Goal: Information Seeking & Learning: Compare options

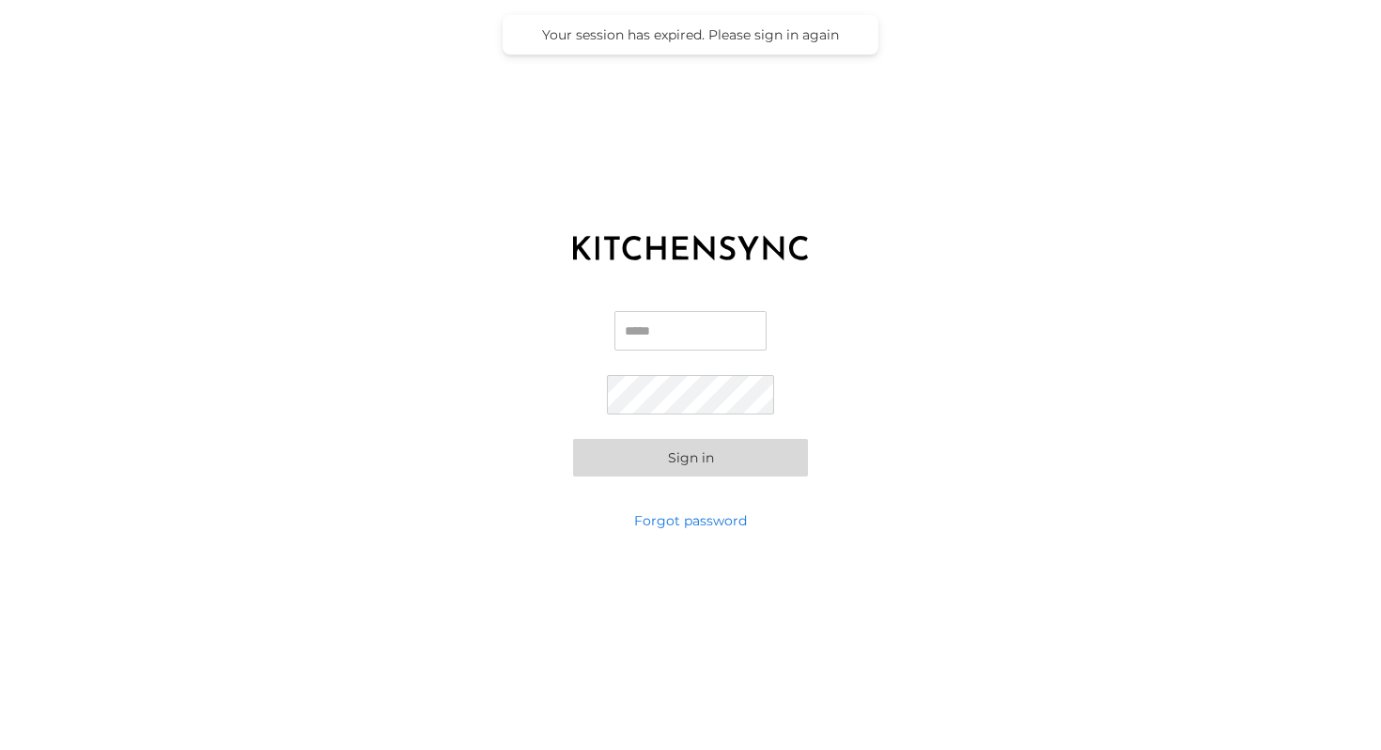
type input "**********"
click at [757, 469] on button "Sign in" at bounding box center [690, 458] width 235 height 38
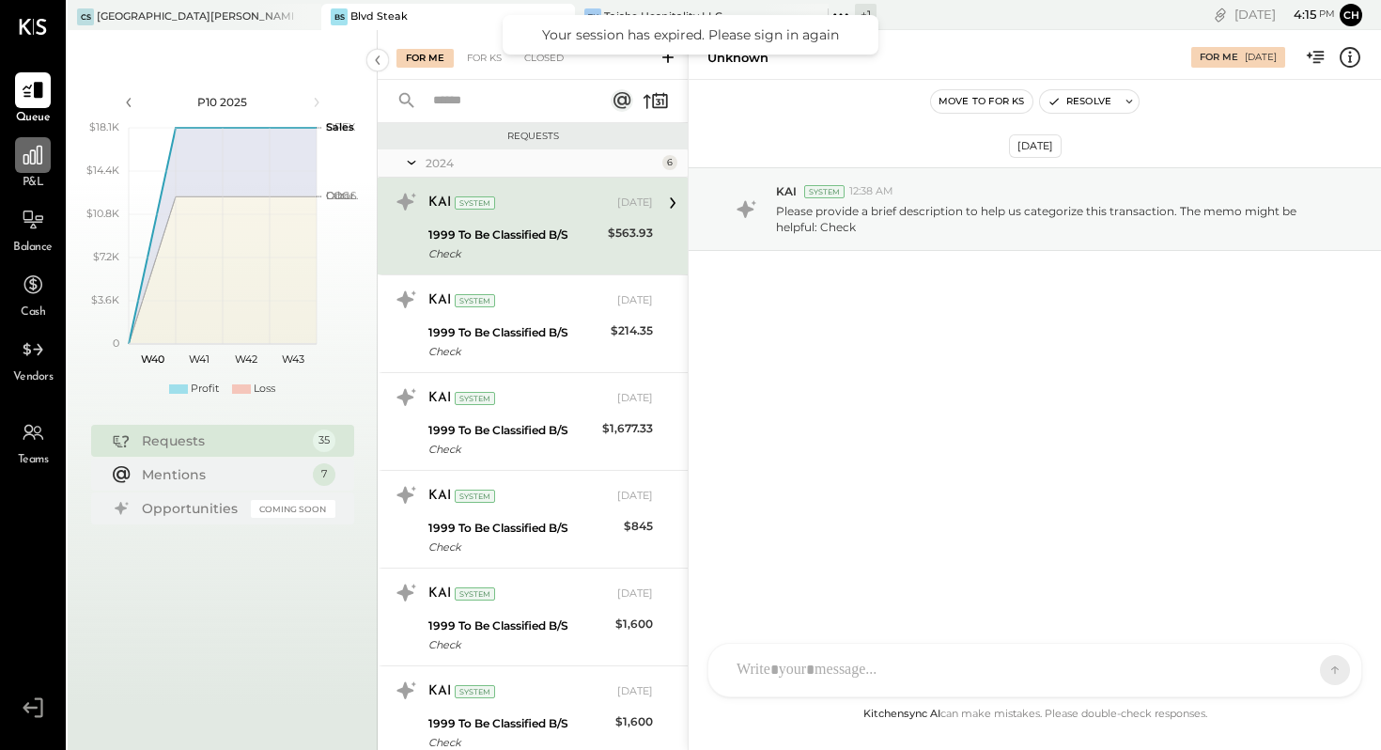
click at [38, 159] on icon at bounding box center [32, 155] width 19 height 19
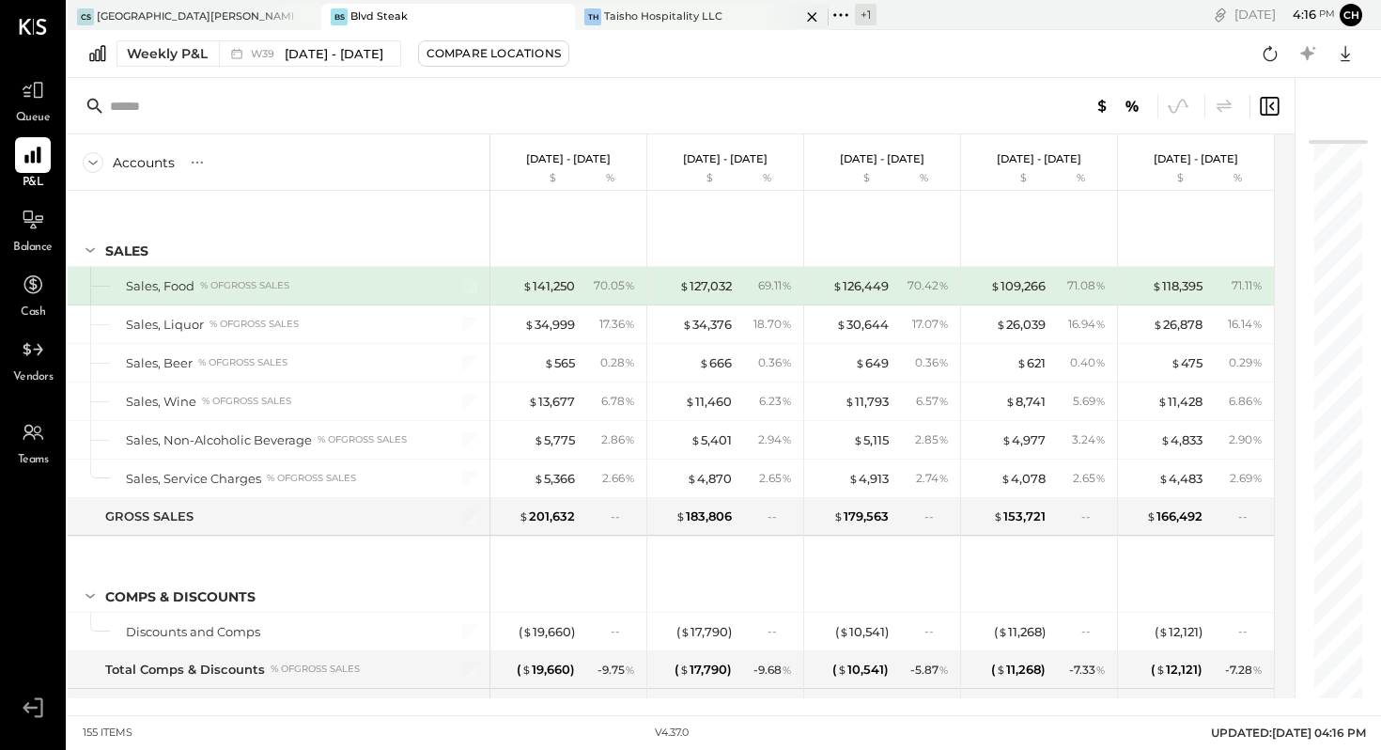
click at [702, 26] on div "TH Taisho Hospitality LLC" at bounding box center [702, 17] width 254 height 26
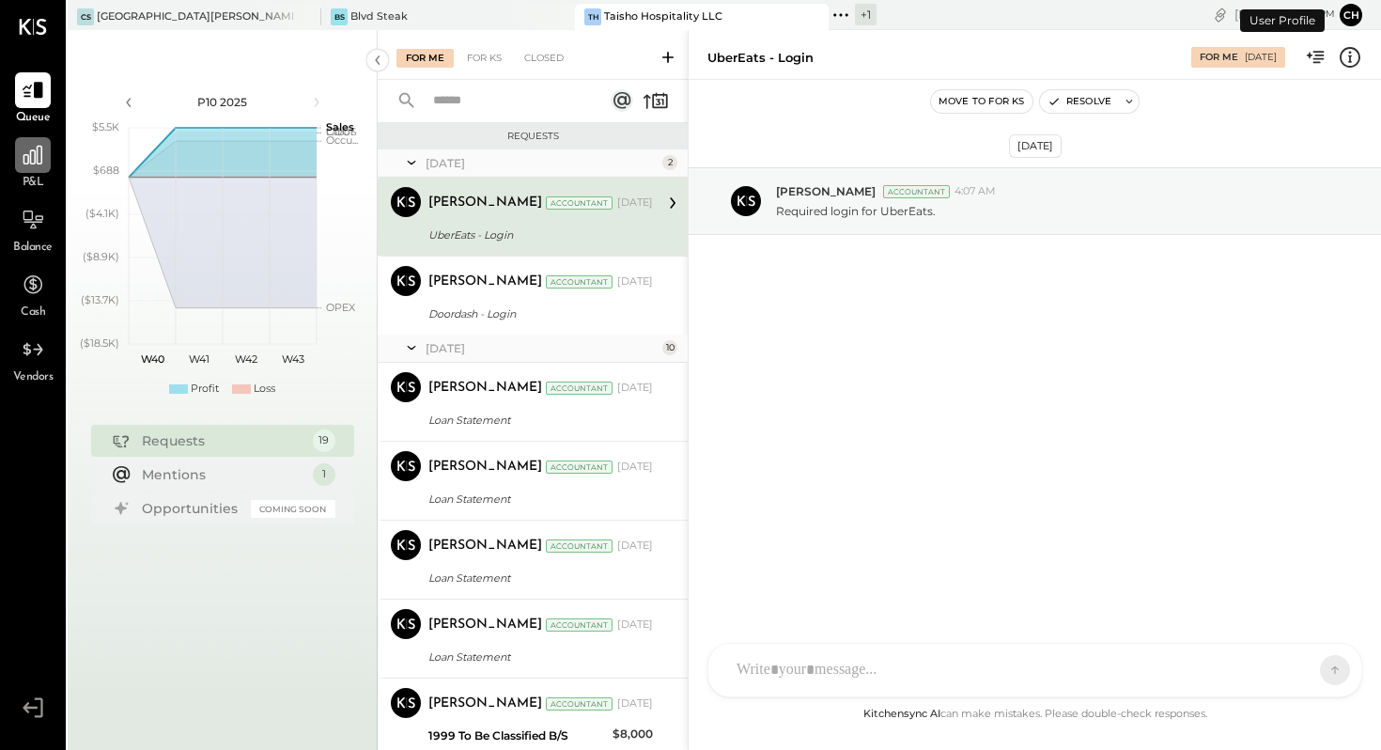
click at [40, 152] on icon at bounding box center [33, 155] width 24 height 24
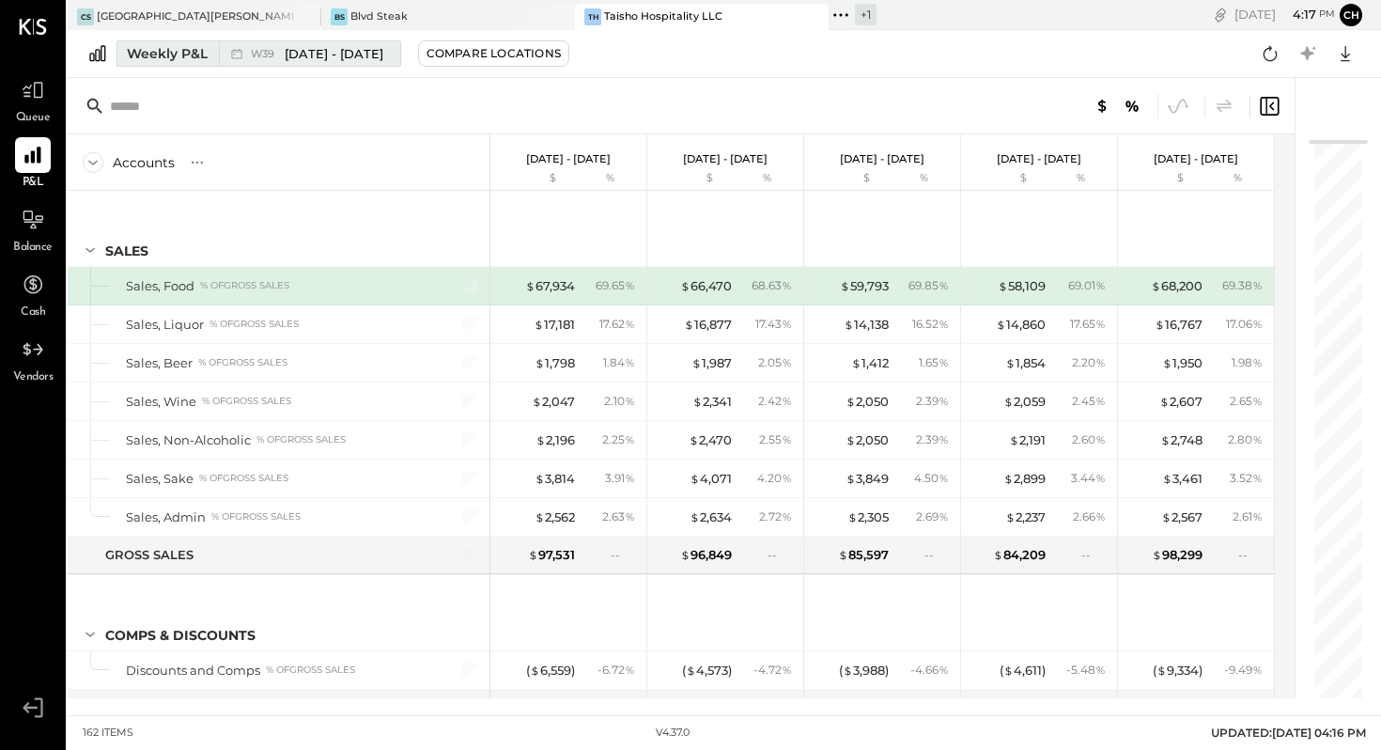
click at [186, 58] on div "Weekly P&L" at bounding box center [167, 53] width 81 height 19
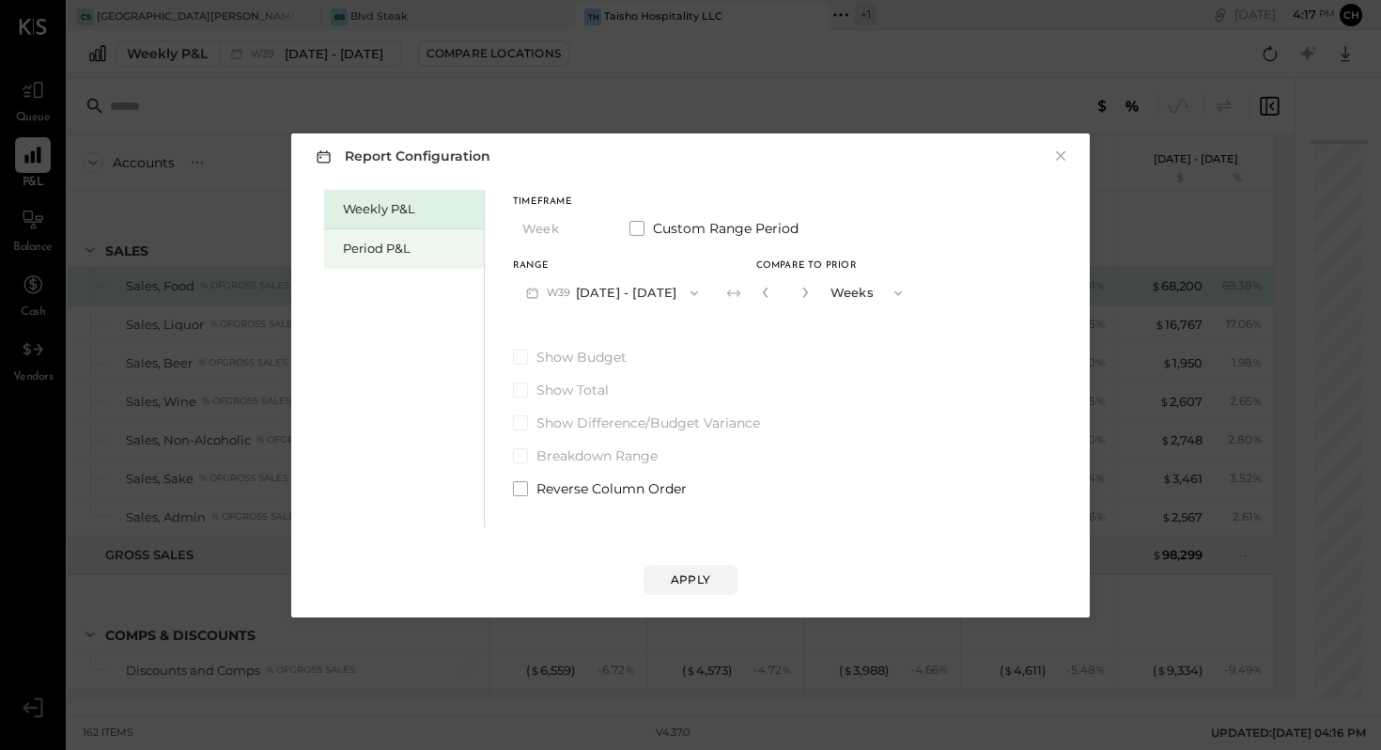
click at [367, 242] on div "Period P&L" at bounding box center [409, 249] width 132 height 18
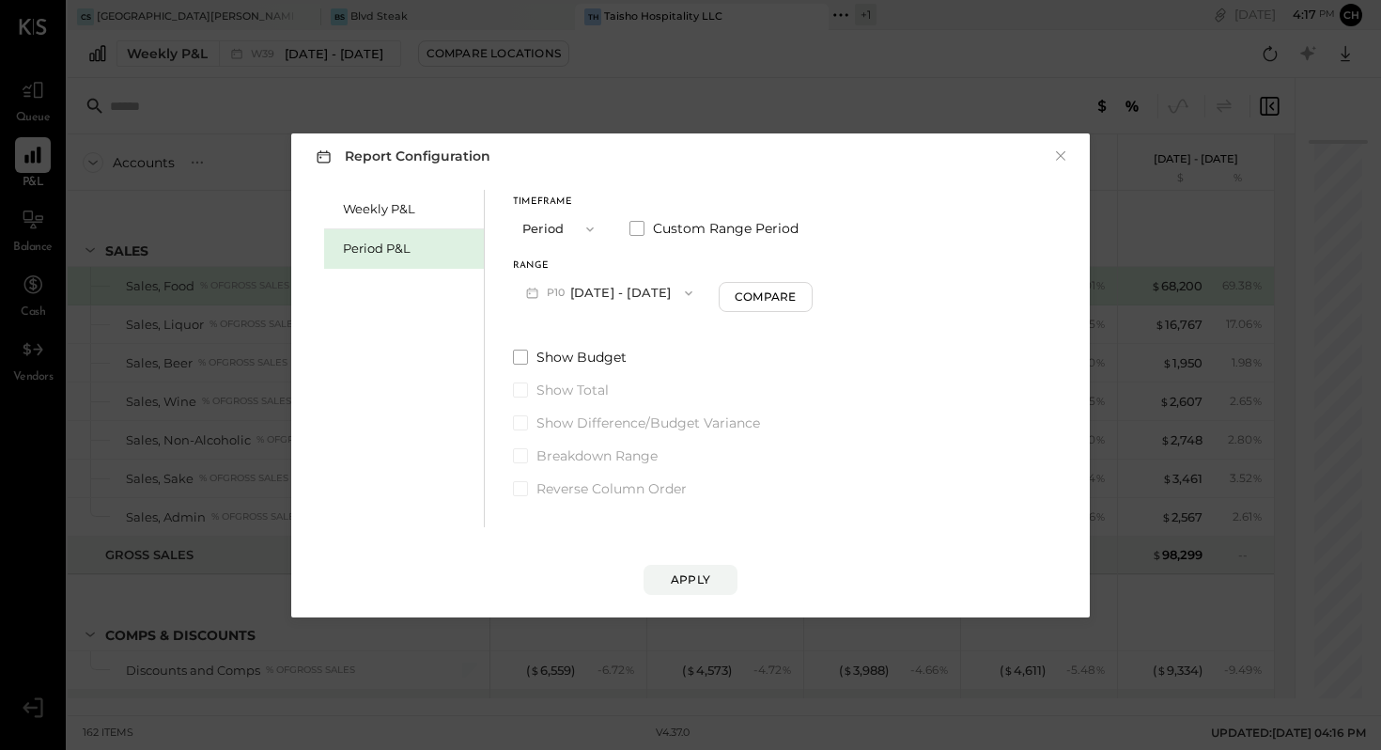
click at [696, 296] on icon "button" at bounding box center [688, 293] width 15 height 15
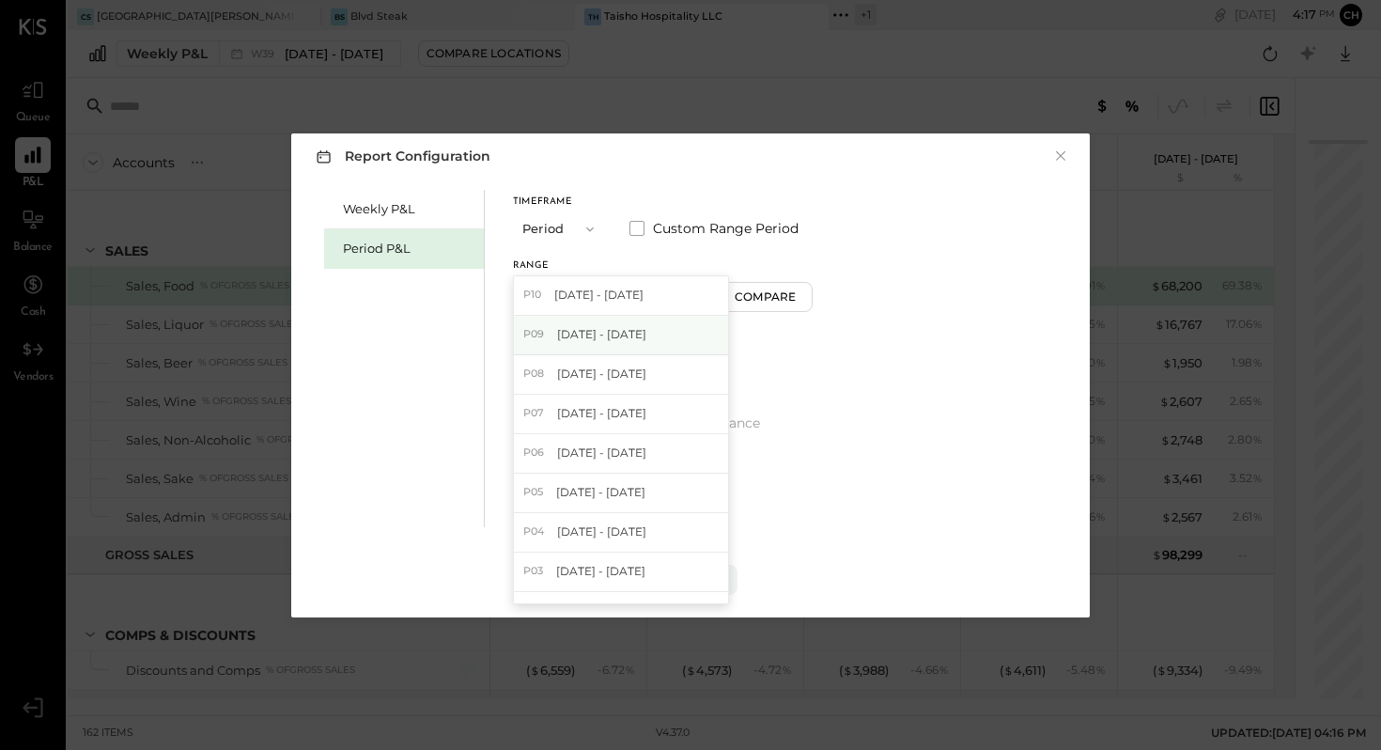
click at [623, 342] on div "P09 [DATE] - [DATE]" at bounding box center [621, 335] width 214 height 39
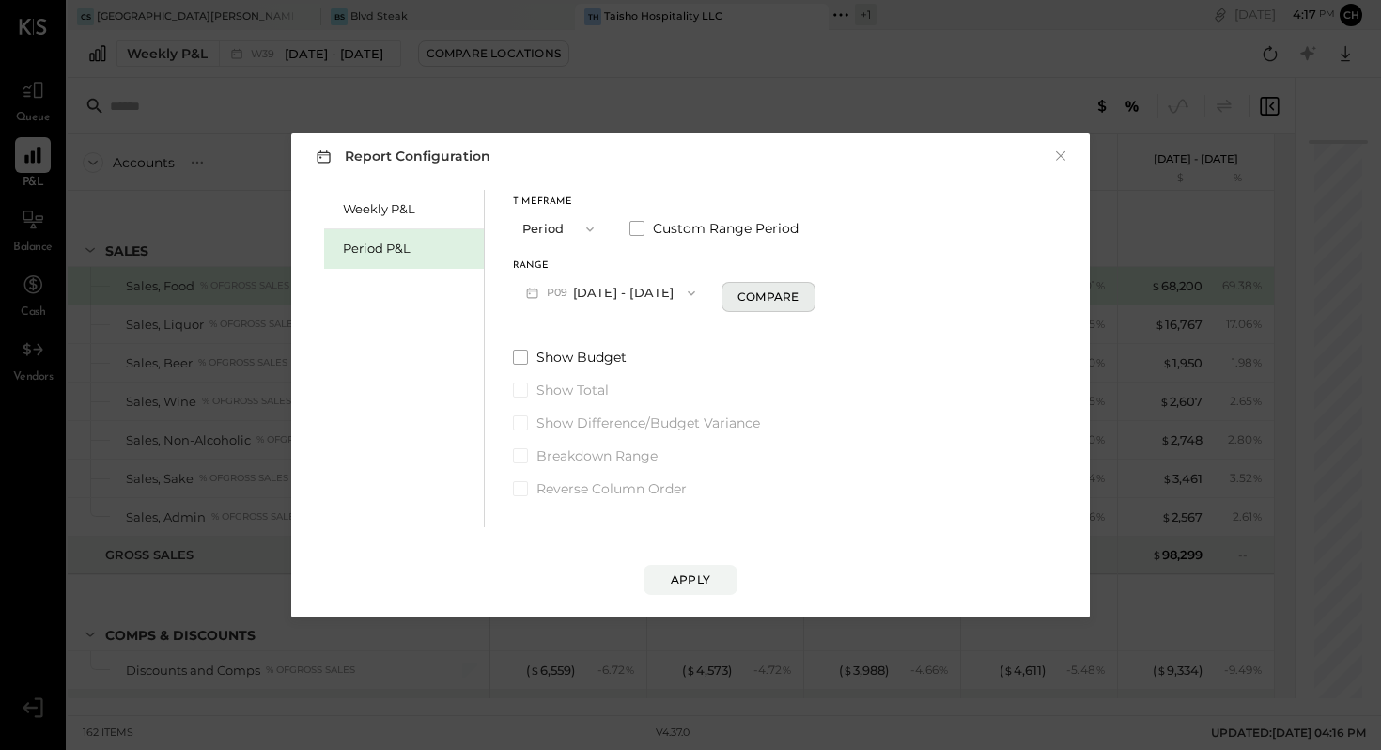
click at [799, 303] on div "Compare" at bounding box center [768, 296] width 61 height 16
click at [808, 295] on icon "button" at bounding box center [802, 292] width 11 height 11
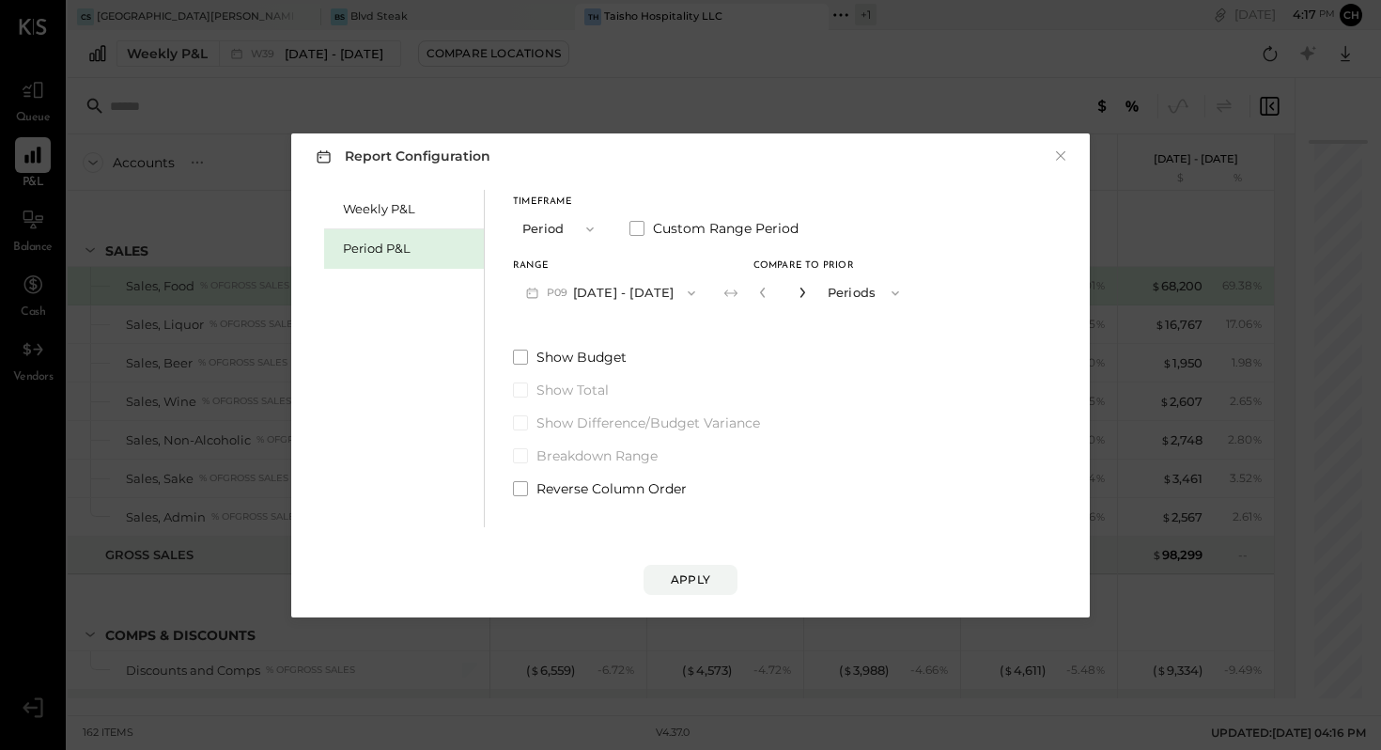
click at [808, 295] on icon "button" at bounding box center [802, 292] width 11 height 11
type input "*"
click at [702, 583] on div "Apply" at bounding box center [690, 579] width 39 height 16
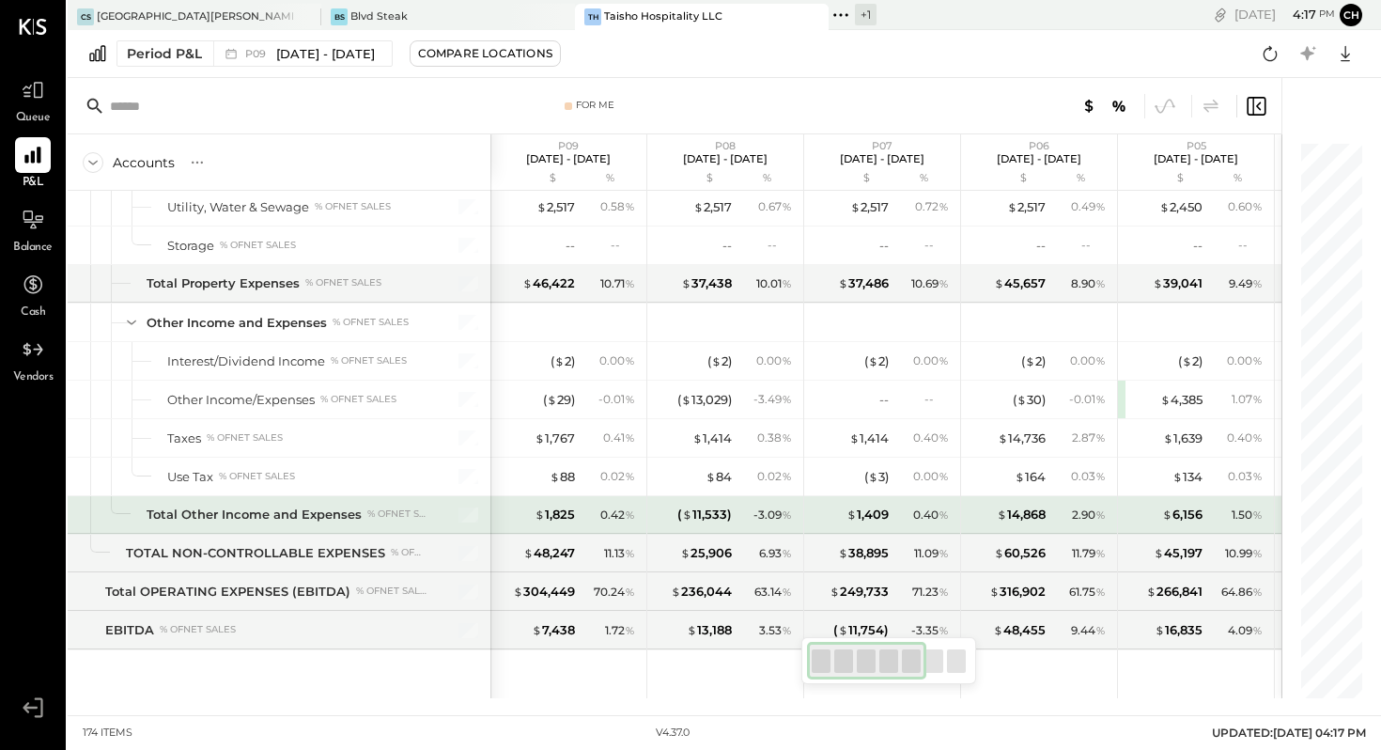
scroll to position [5313, 0]
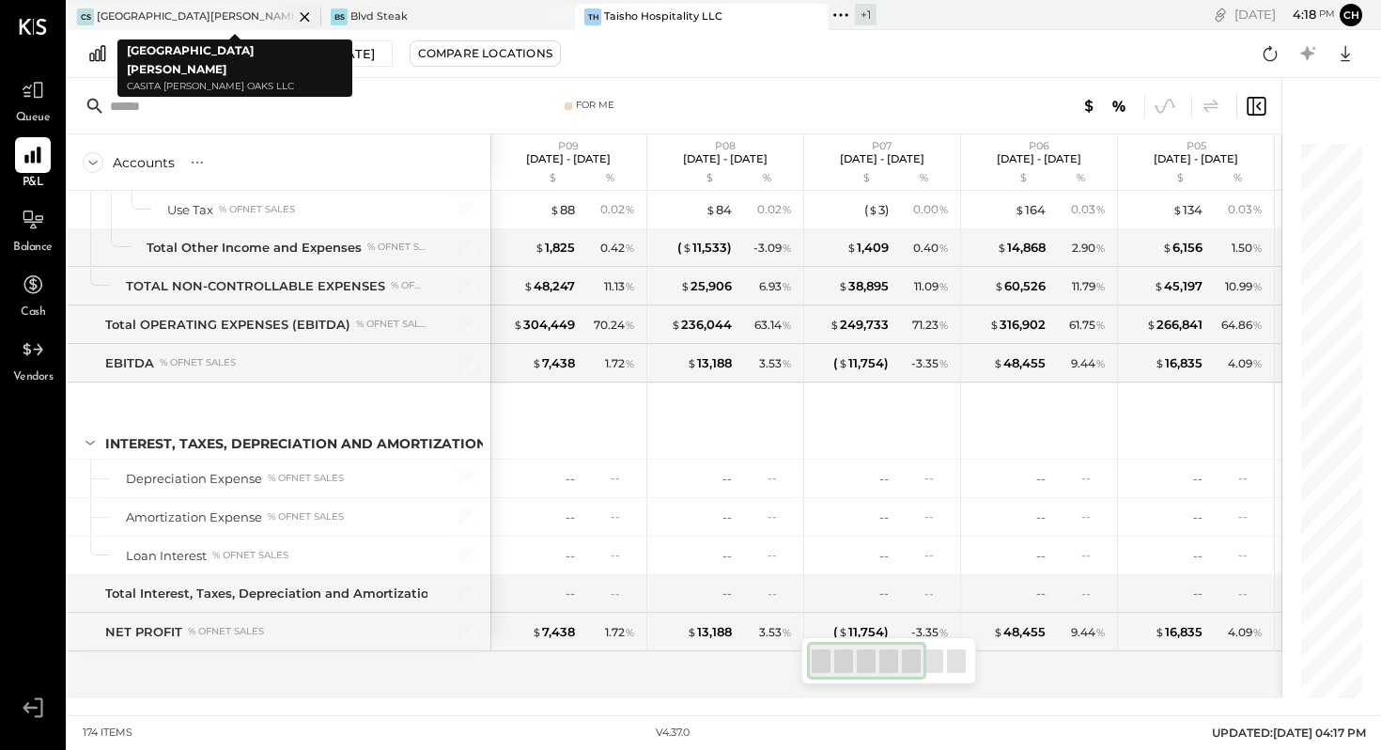
click at [205, 19] on div "[GEOGRAPHIC_DATA][PERSON_NAME]" at bounding box center [195, 16] width 196 height 15
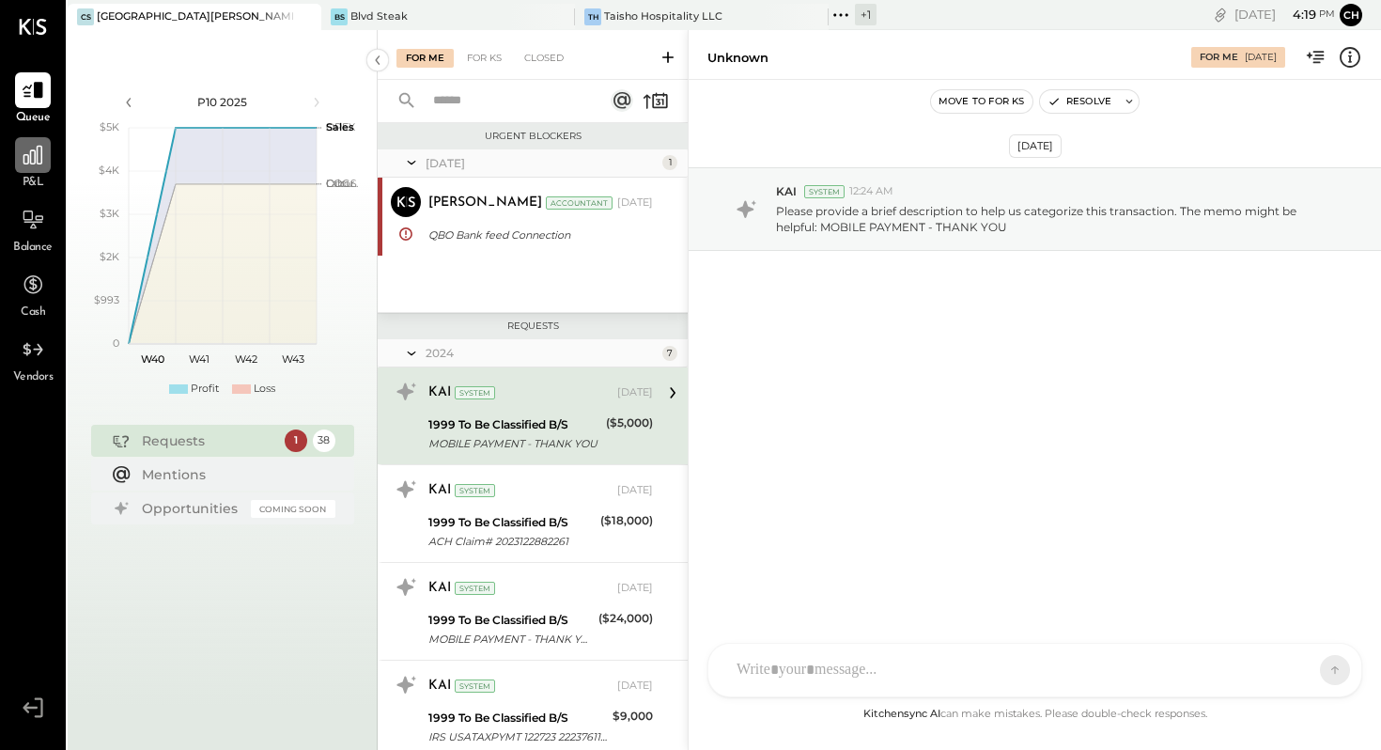
click at [31, 156] on icon at bounding box center [33, 155] width 24 height 24
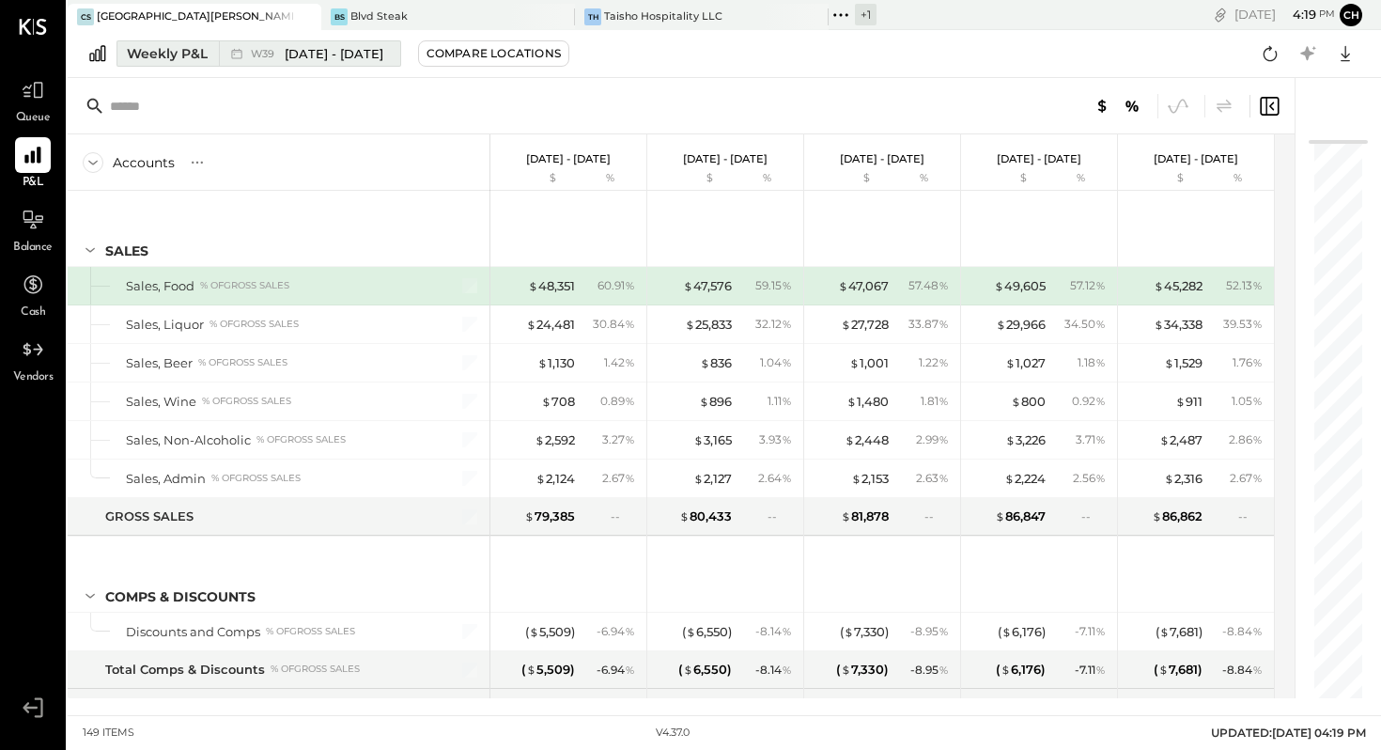
click at [194, 54] on div "Weekly P&L" at bounding box center [167, 53] width 81 height 19
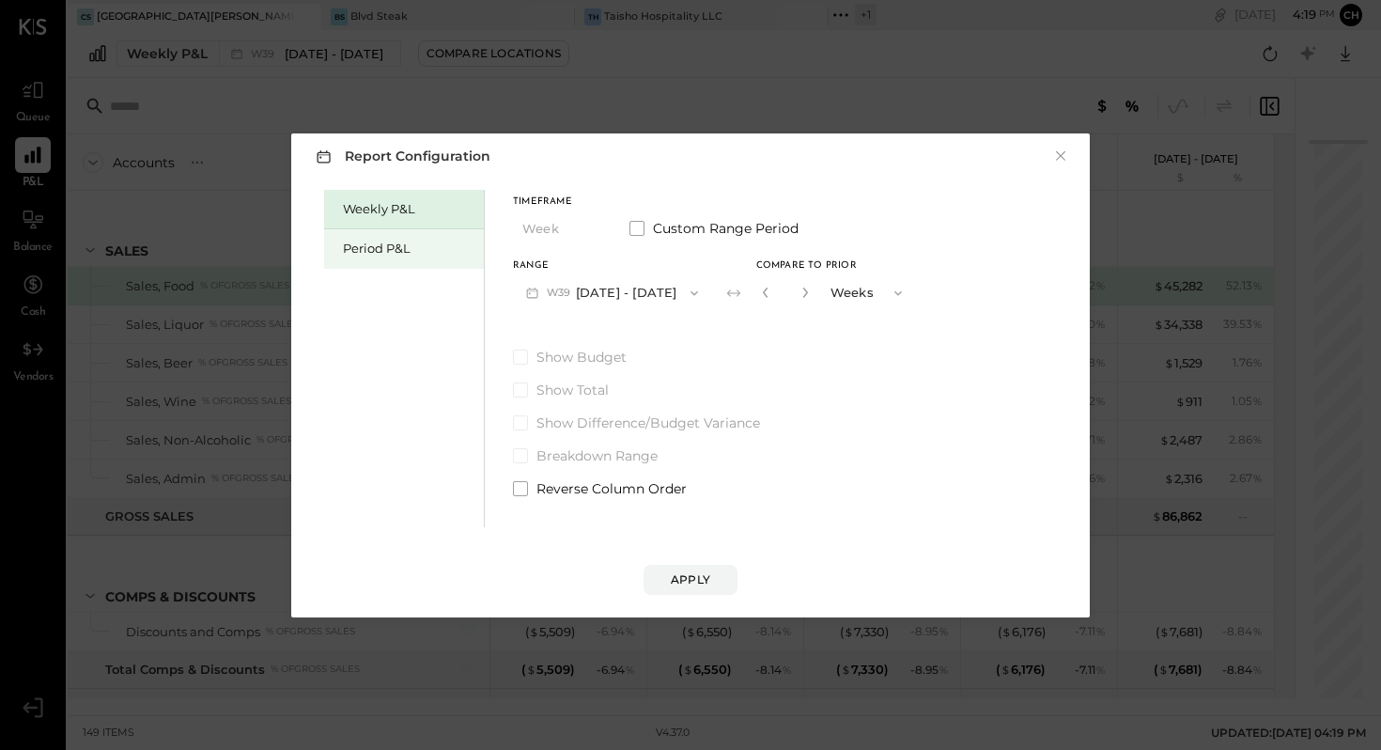
click at [389, 258] on div "Period P&L" at bounding box center [404, 248] width 160 height 39
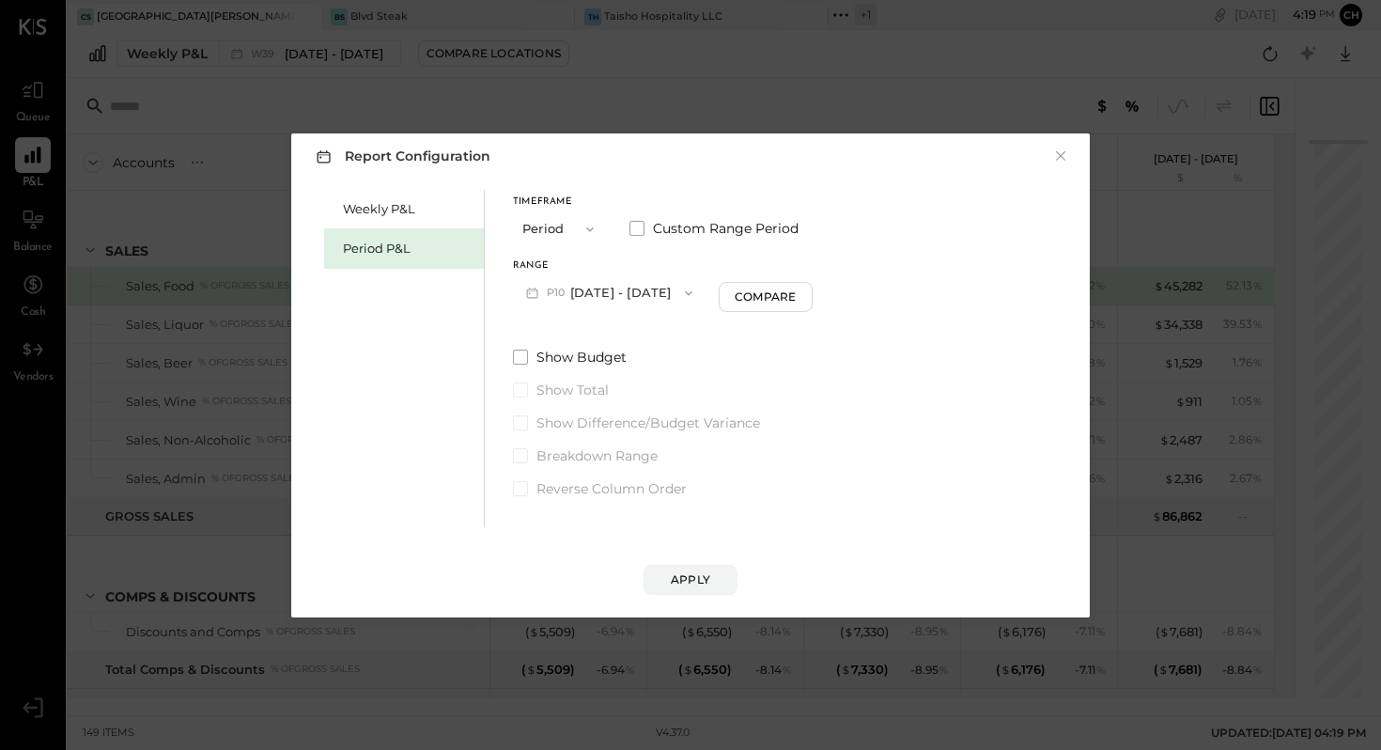
click at [696, 296] on span "button" at bounding box center [684, 293] width 24 height 15
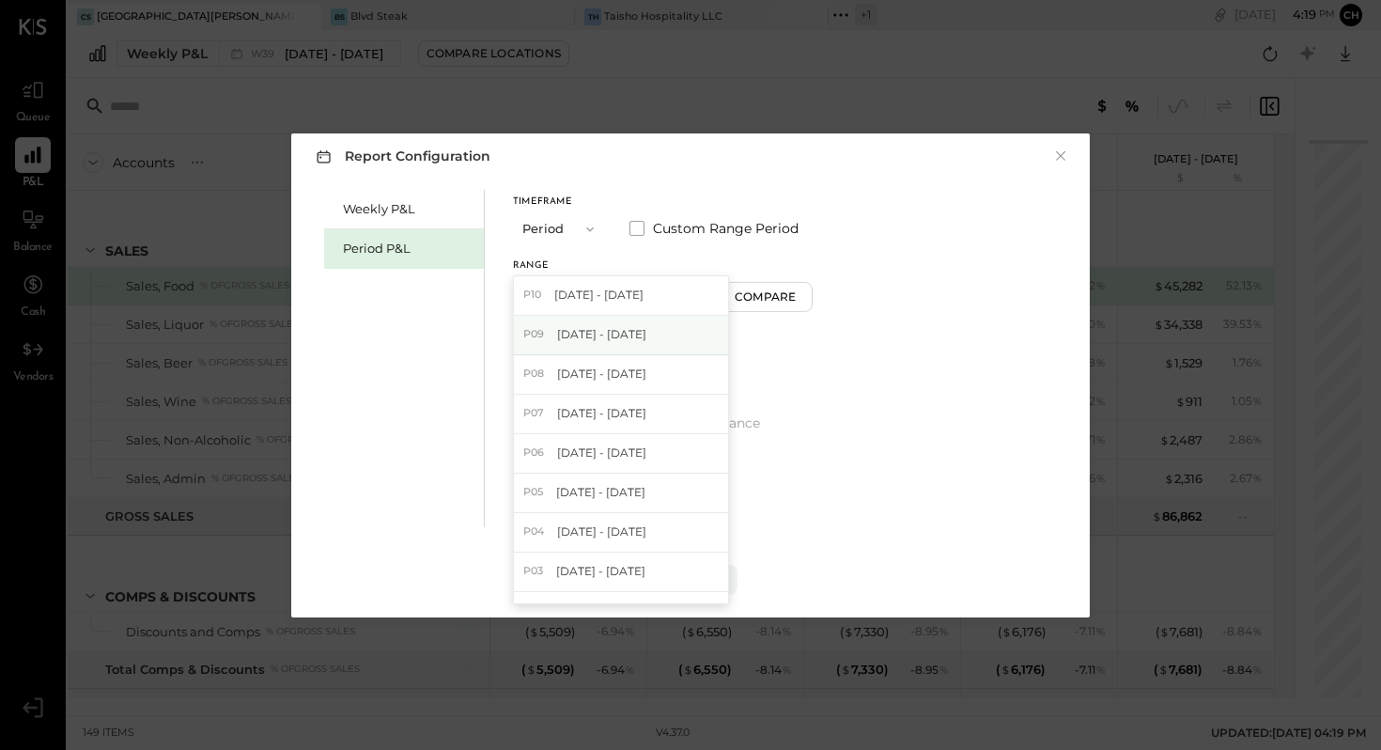
click at [692, 333] on div "P09 [DATE] - [DATE]" at bounding box center [621, 335] width 214 height 39
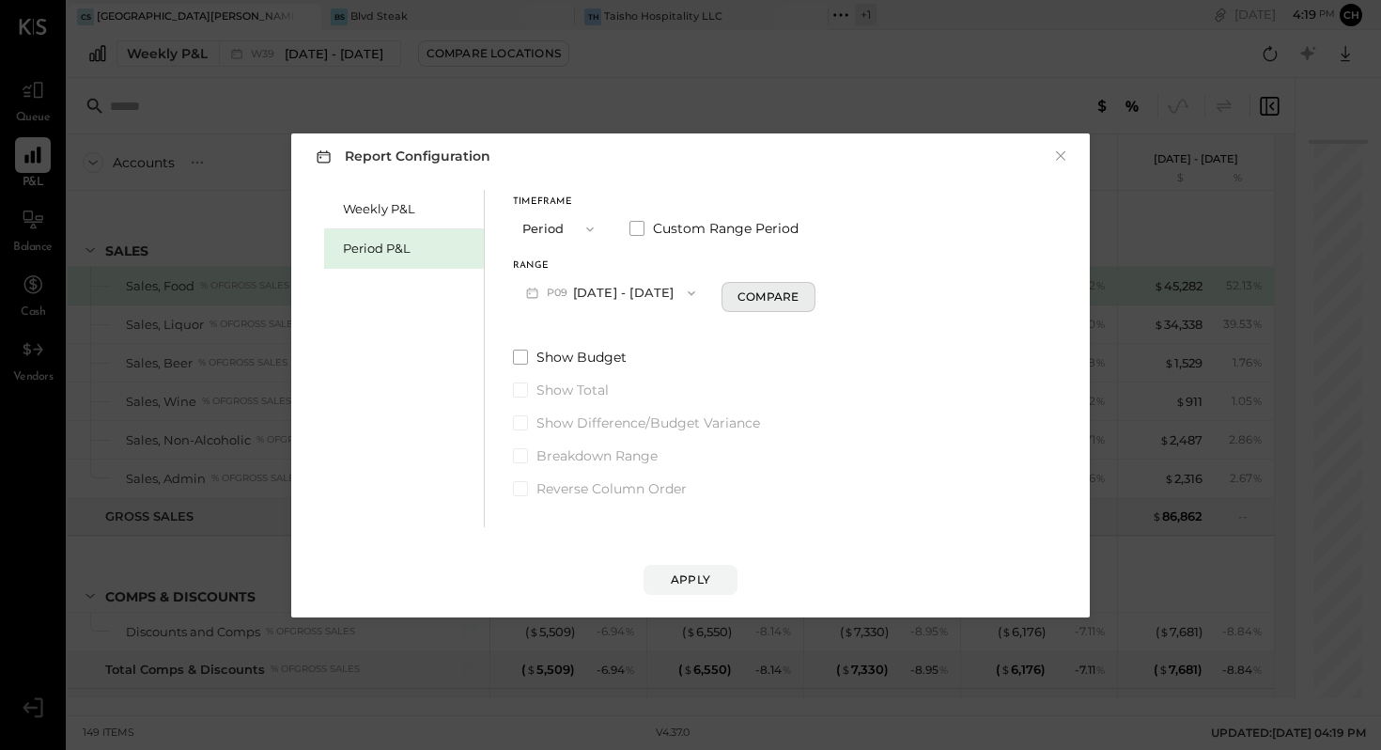
click at [791, 308] on button "Compare" at bounding box center [769, 297] width 94 height 30
click at [808, 295] on icon "button" at bounding box center [802, 292] width 11 height 11
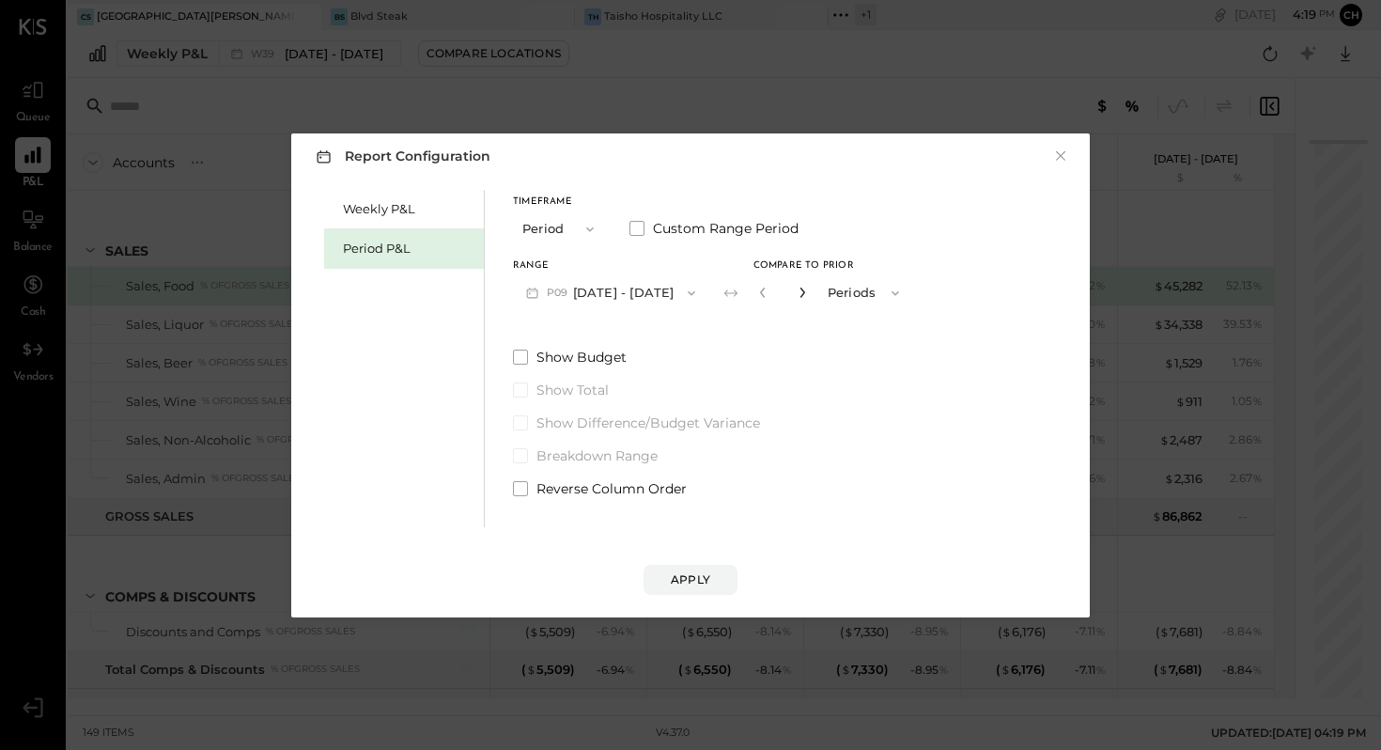
type input "*"
click at [674, 582] on div "Apply" at bounding box center [690, 579] width 39 height 16
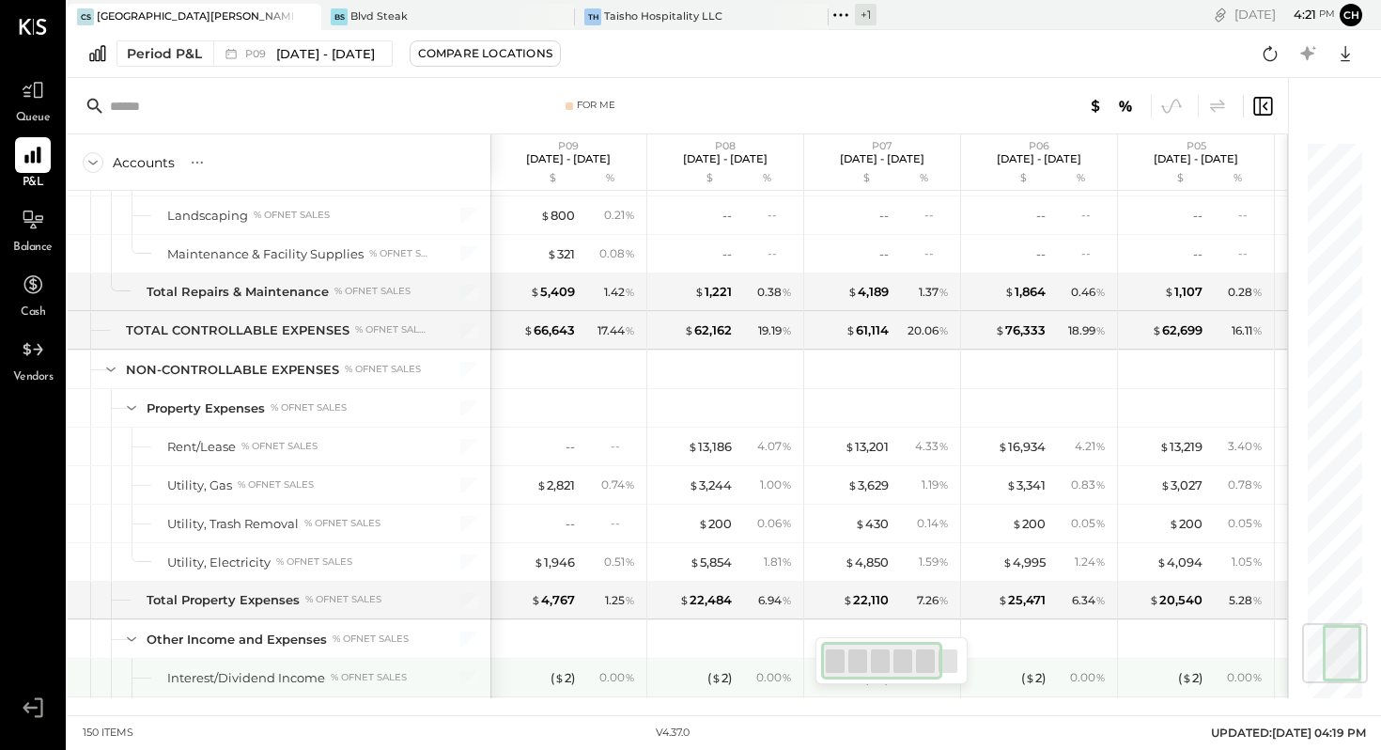
scroll to position [4427, 0]
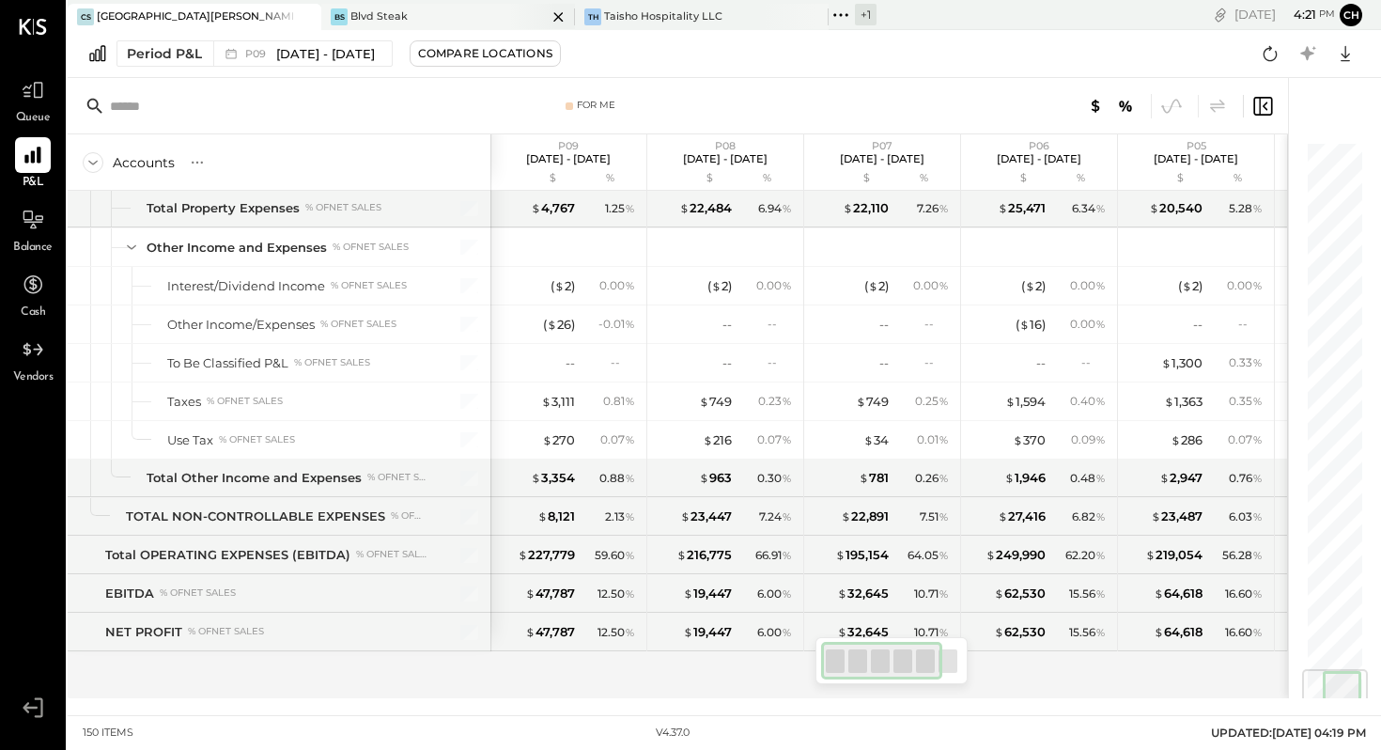
click at [412, 13] on div "BS Blvd Steak" at bounding box center [434, 16] width 226 height 17
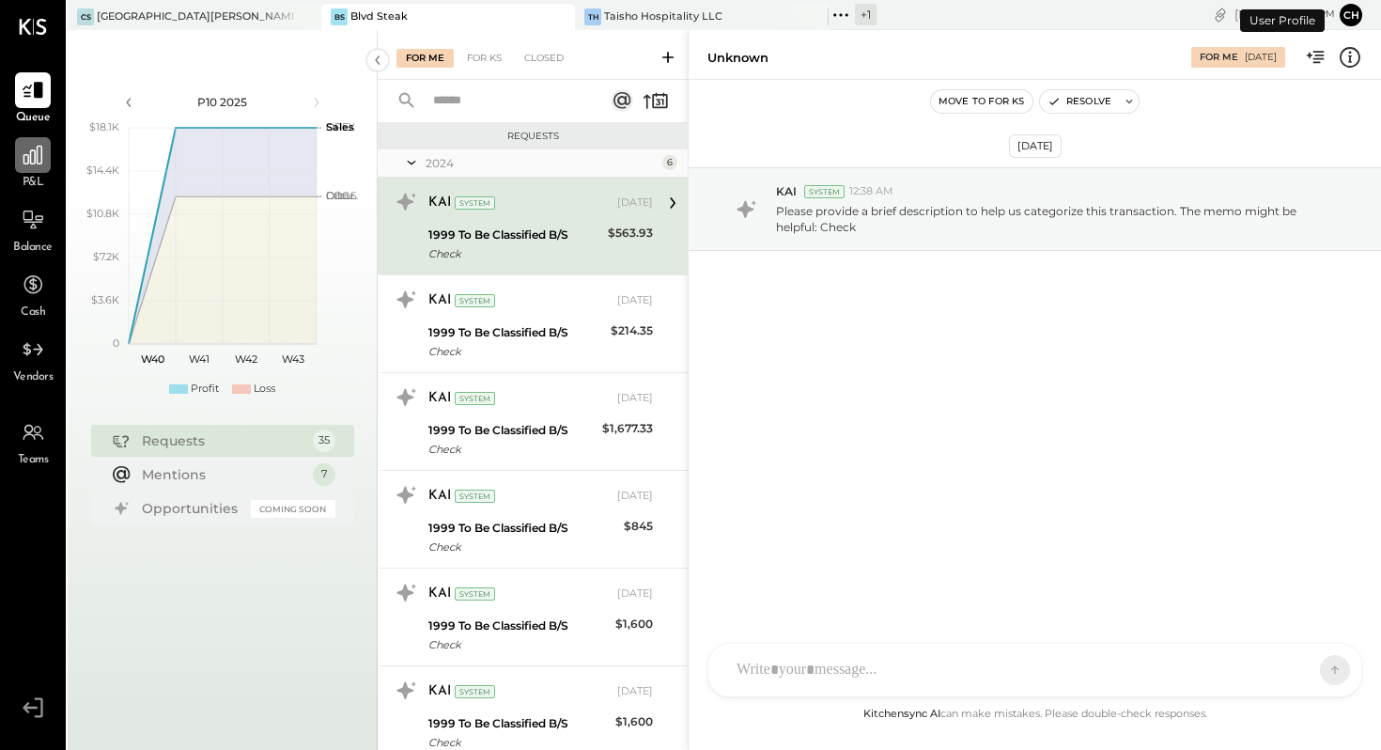
click at [42, 153] on icon at bounding box center [33, 155] width 24 height 24
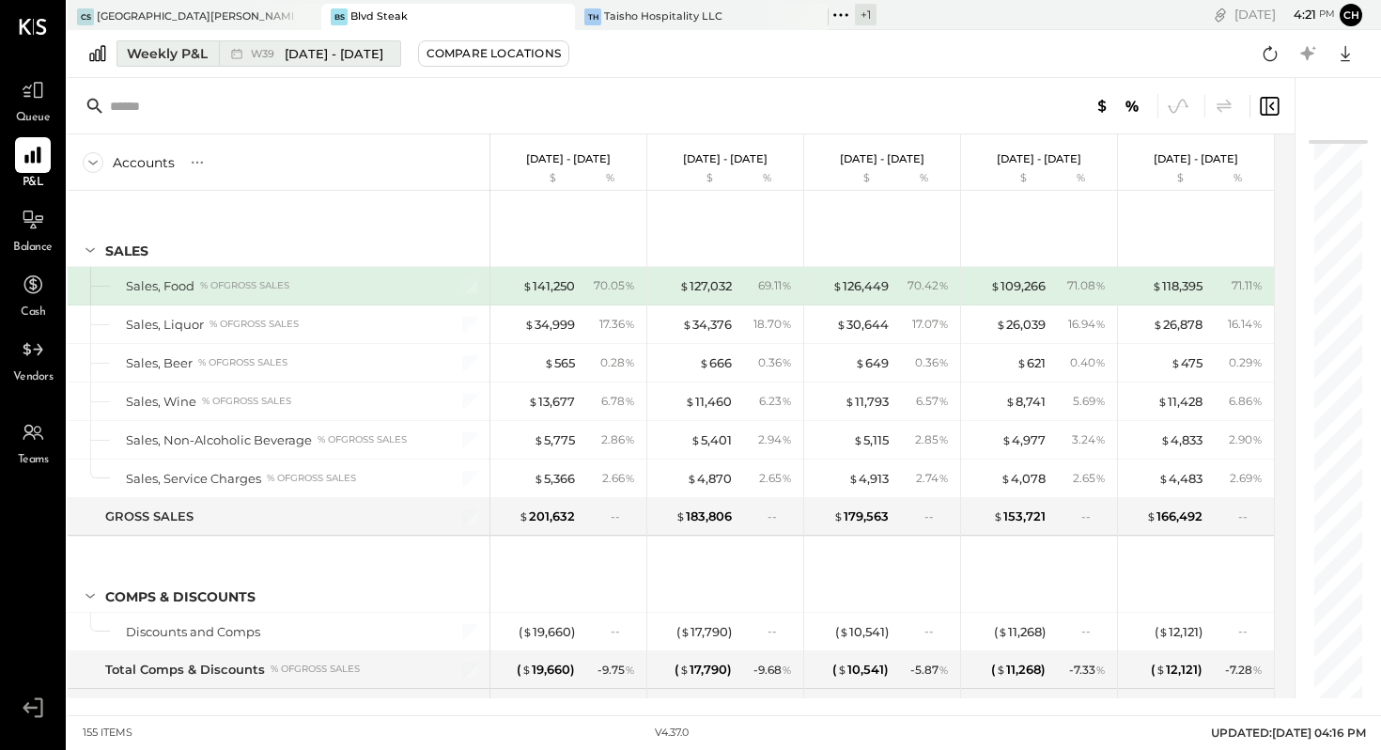
click at [166, 47] on div "Weekly P&L" at bounding box center [167, 53] width 81 height 19
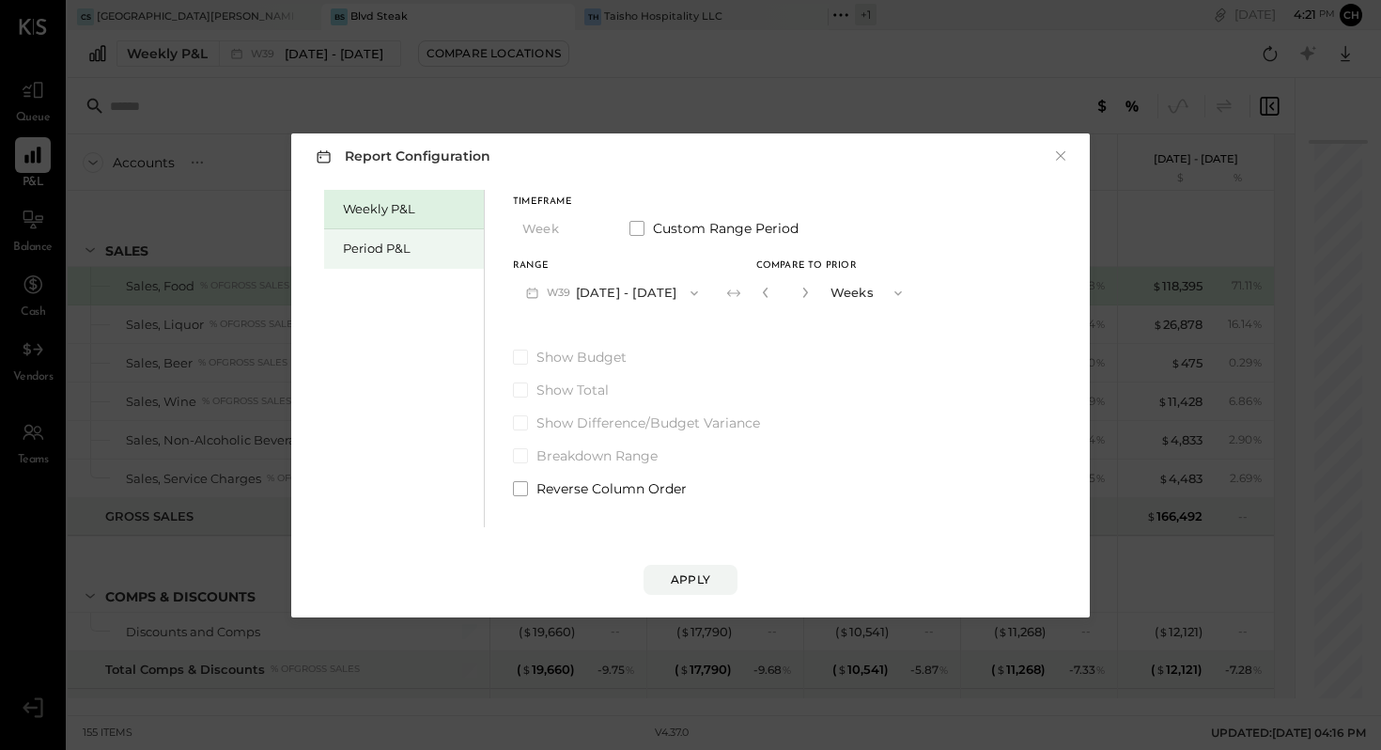
click at [356, 249] on div "Period P&L" at bounding box center [409, 249] width 132 height 18
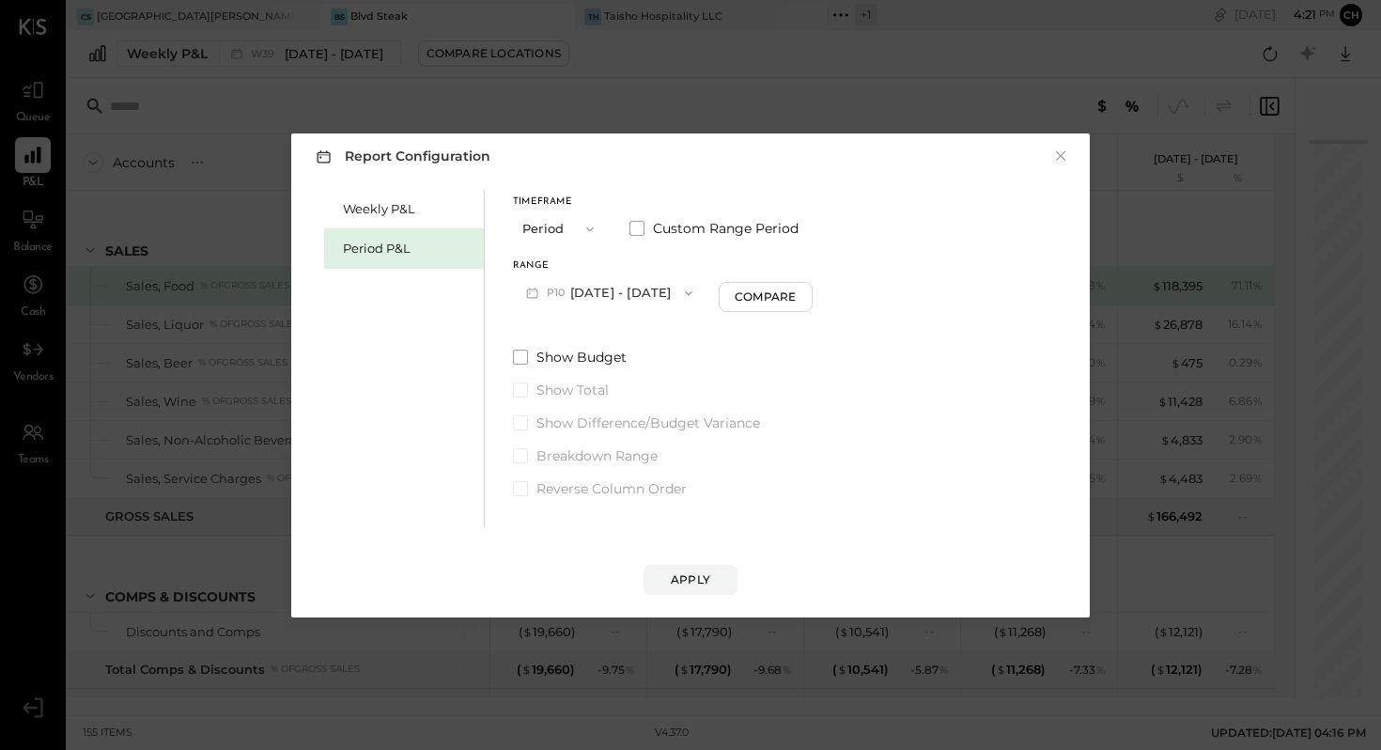
click at [696, 295] on icon "button" at bounding box center [688, 293] width 15 height 15
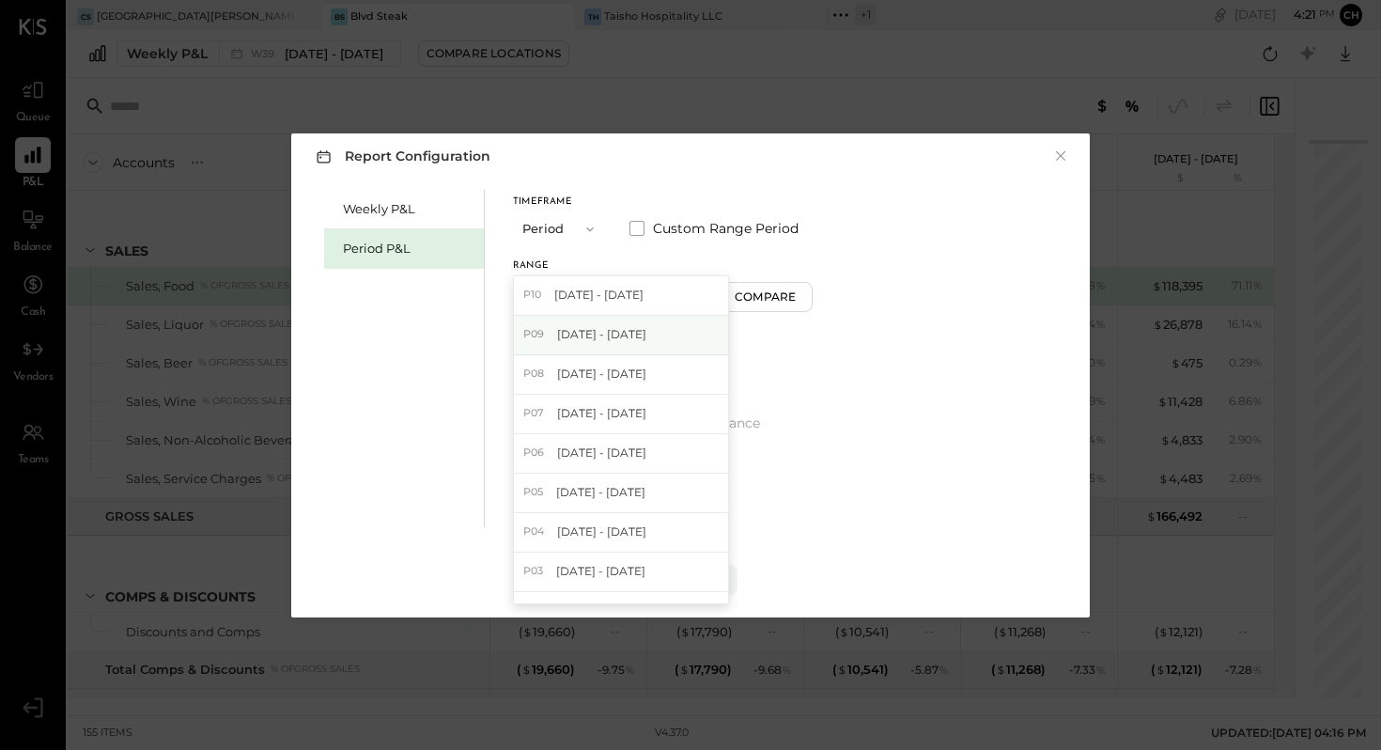
click at [708, 335] on div "P09 [DATE] - [DATE]" at bounding box center [621, 335] width 214 height 39
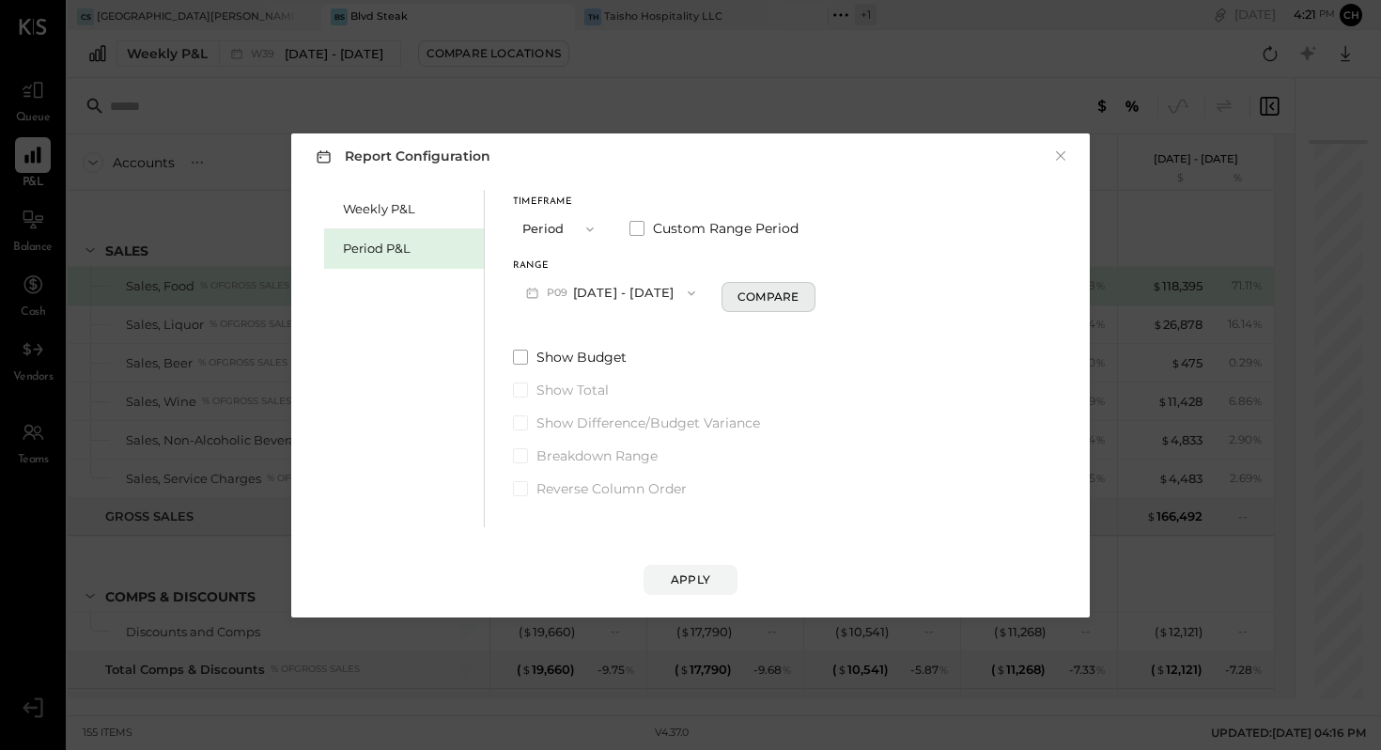
click at [799, 303] on div "Compare" at bounding box center [768, 296] width 61 height 16
click at [804, 296] on icon "button" at bounding box center [802, 293] width 5 height 10
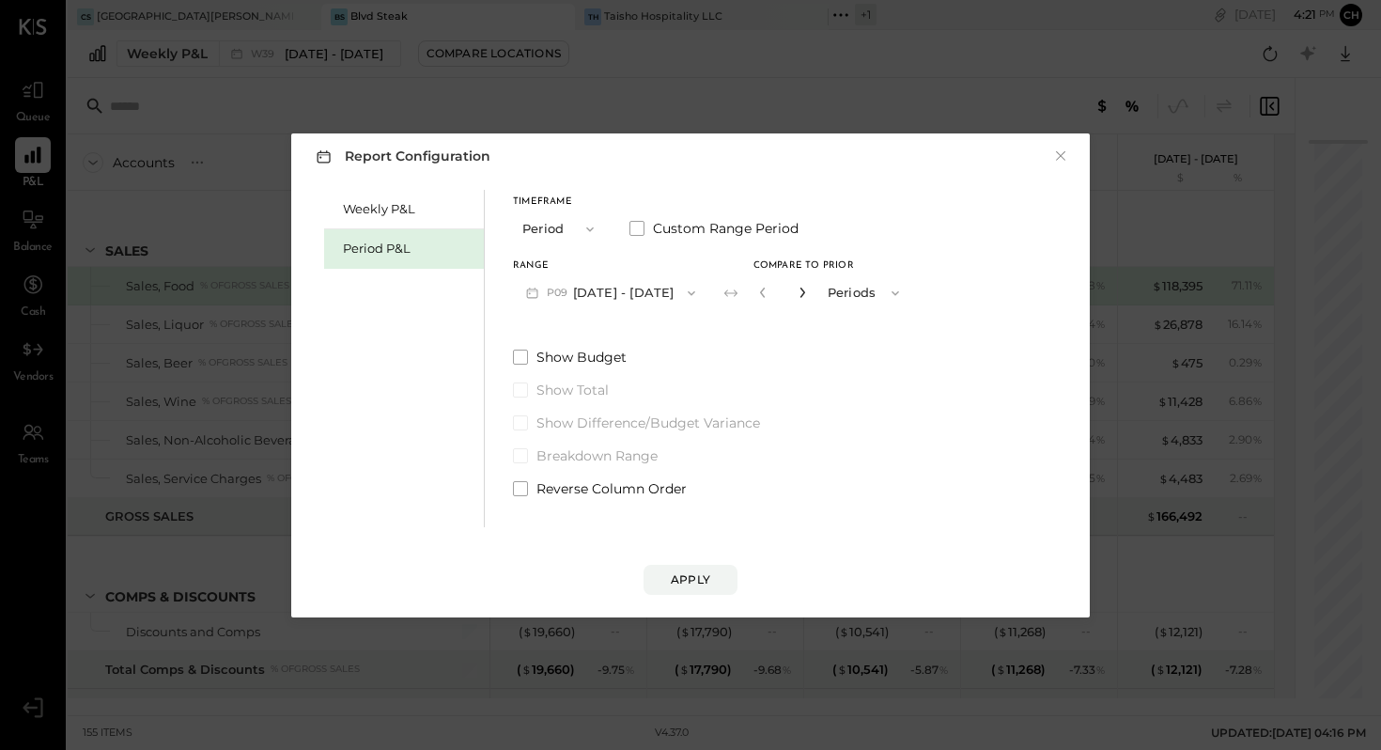
click at [804, 296] on icon "button" at bounding box center [802, 293] width 5 height 10
click at [769, 294] on icon "button" at bounding box center [762, 292] width 11 height 11
type input "*"
click at [692, 584] on div "Apply" at bounding box center [690, 579] width 39 height 16
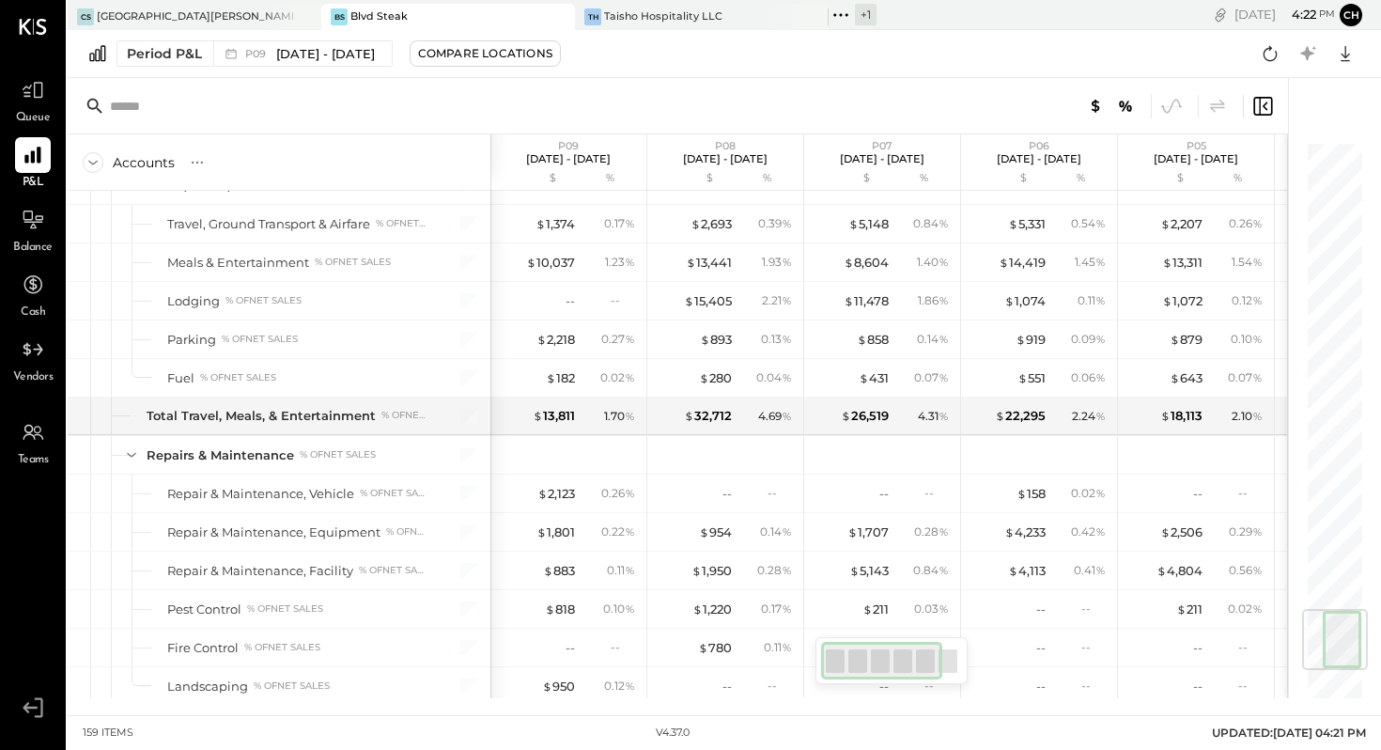
scroll to position [4736, 0]
